Goal: Obtain resource: Obtain resource

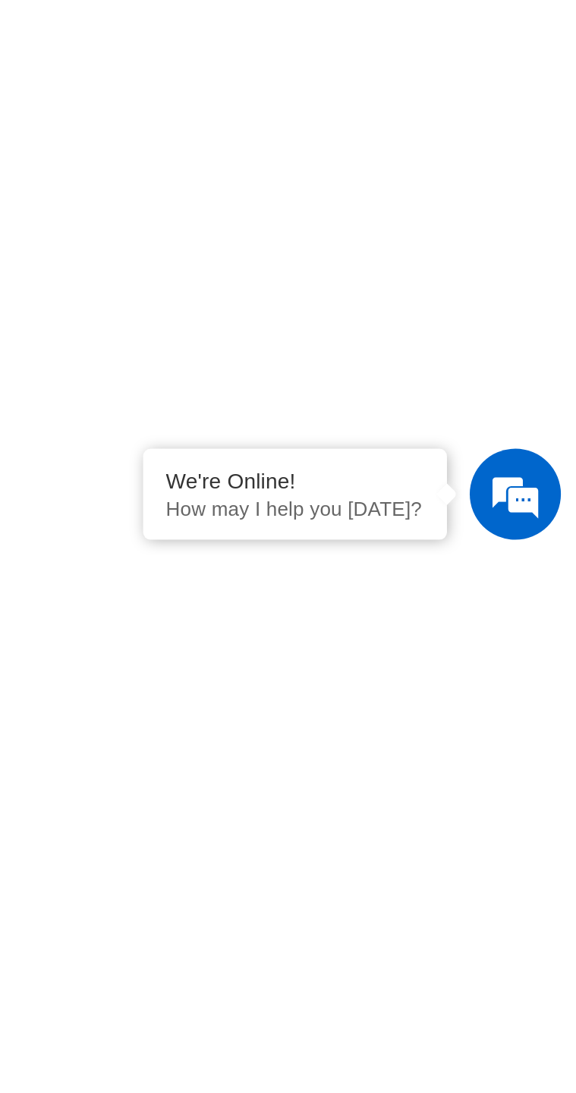
scroll to position [666, 0]
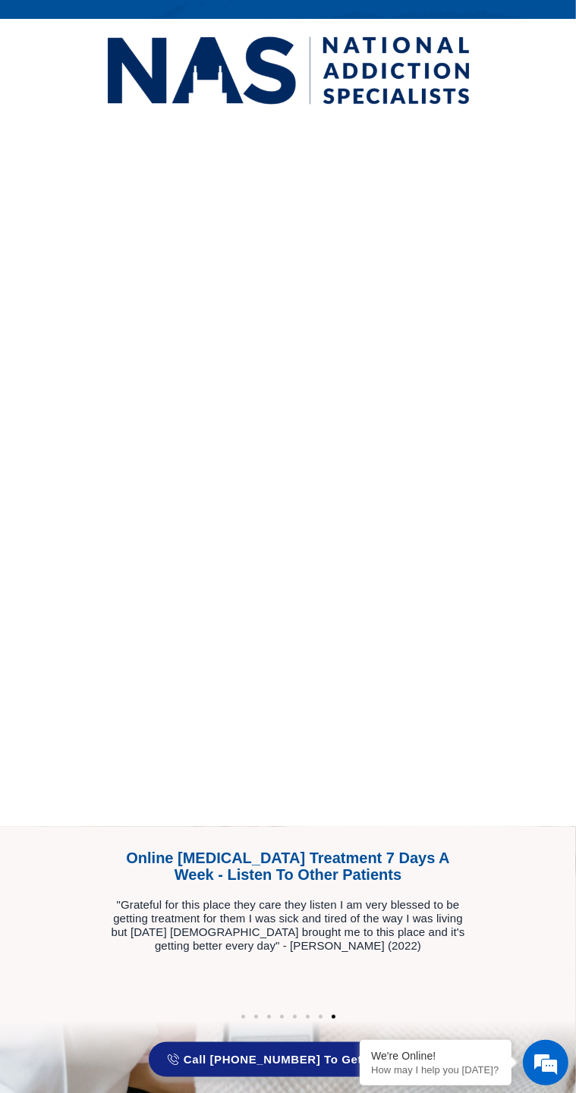
scroll to position [352, 0]
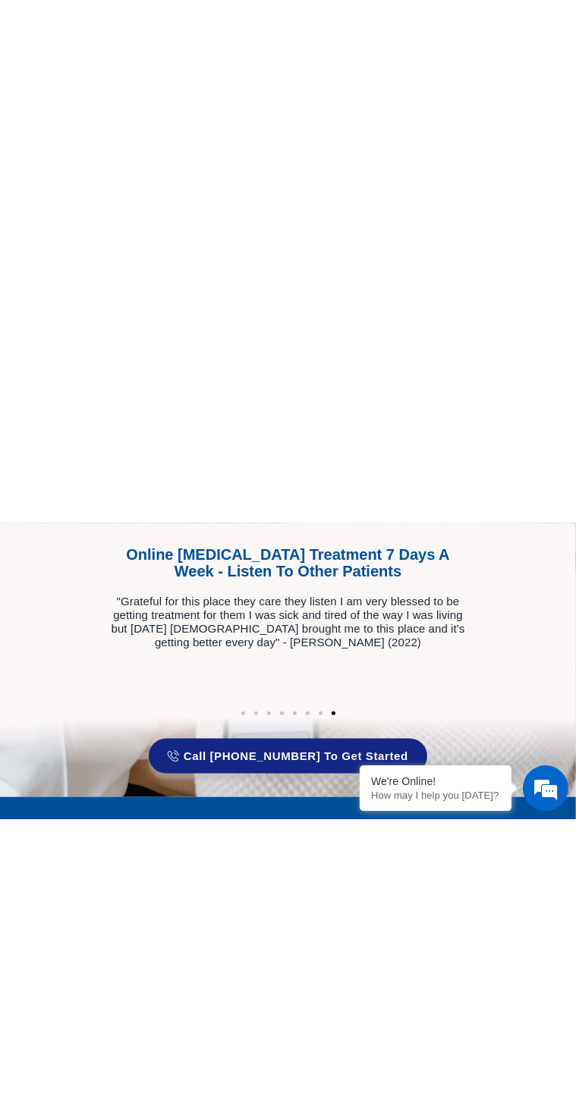
click at [408, 896] on div ""Grateful for this place they care they listen I am very blessed to be getting …" at bounding box center [288, 896] width 364 height 55
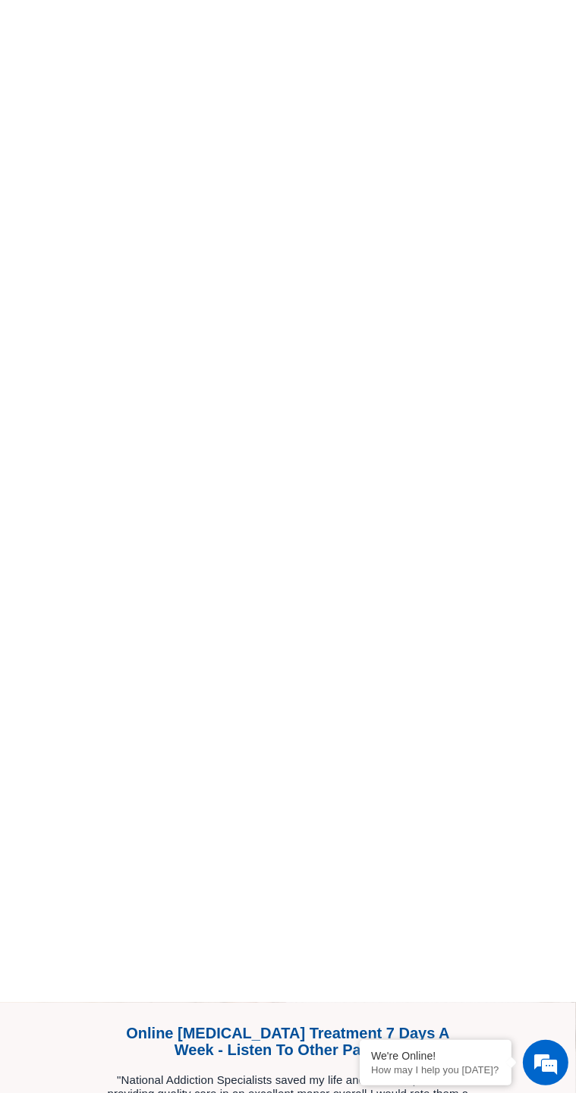
scroll to position [1809, 0]
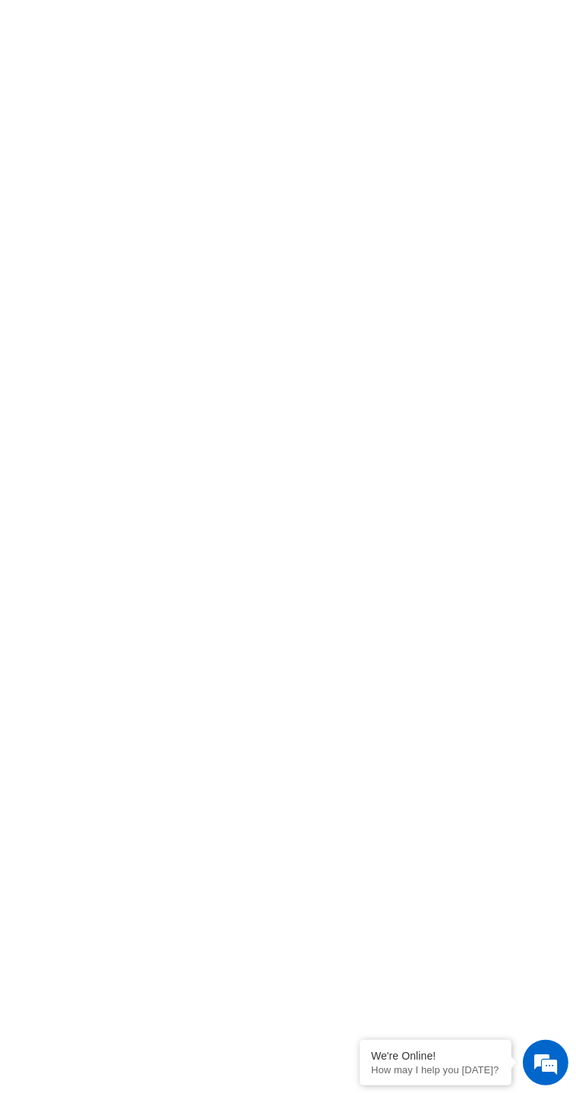
scroll to position [48544, 0]
